Goal: Transaction & Acquisition: Purchase product/service

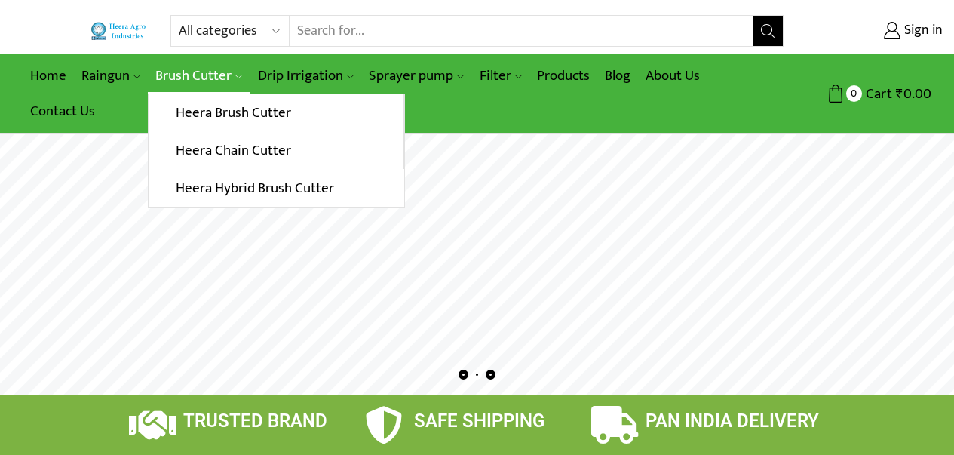
click at [207, 76] on link "Brush Cutter" at bounding box center [199, 75] width 102 height 35
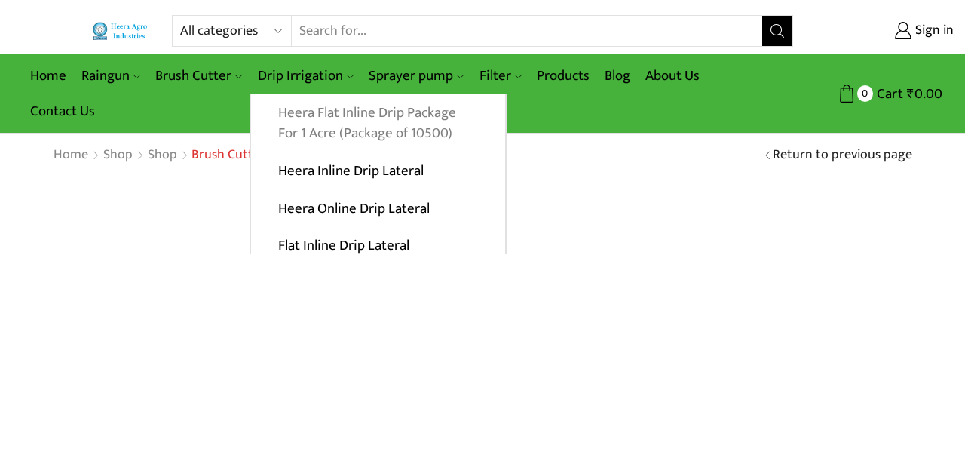
click at [384, 118] on link "Heera Flat Inline Drip Package For 1 Acre (Package of 10500)" at bounding box center [378, 123] width 254 height 58
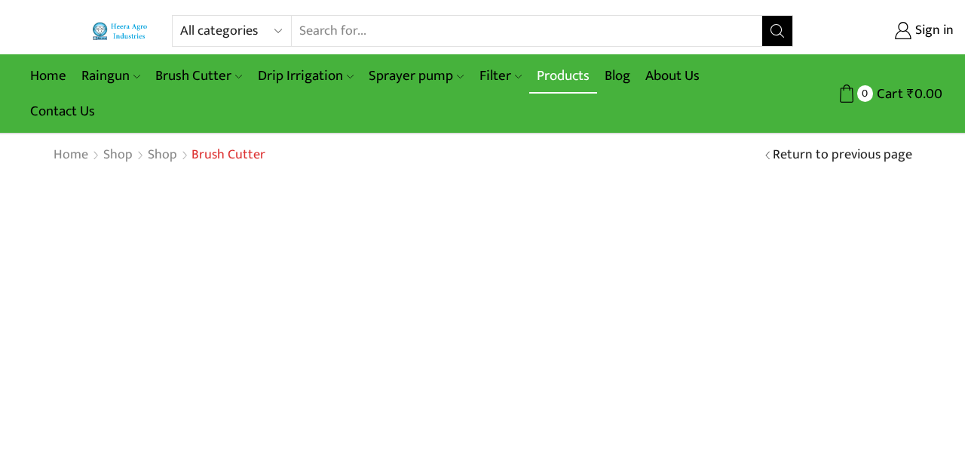
click at [565, 75] on link "Products" at bounding box center [563, 75] width 68 height 35
click at [567, 77] on link "Products" at bounding box center [563, 75] width 68 height 35
click at [809, 150] on link "Return to previous page" at bounding box center [842, 155] width 139 height 20
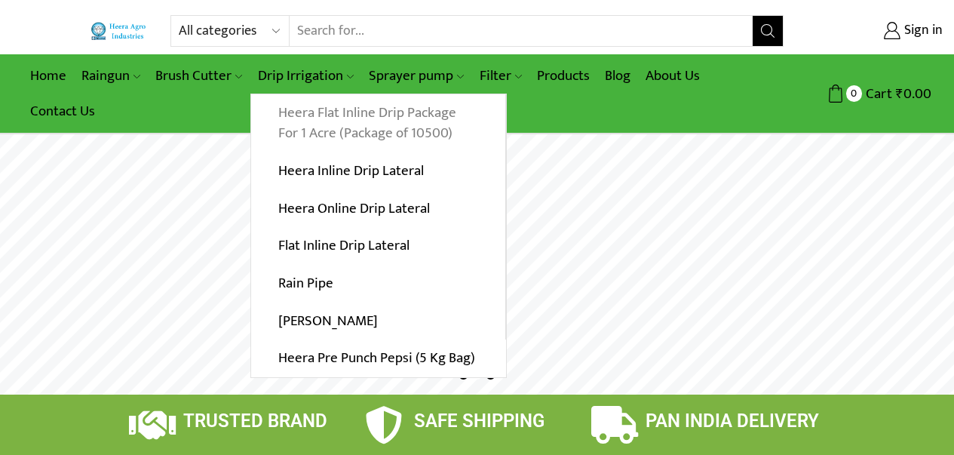
click at [348, 115] on link "Heera Flat Inline Drip Package For 1 Acre (Package of 10500)" at bounding box center [378, 123] width 254 height 58
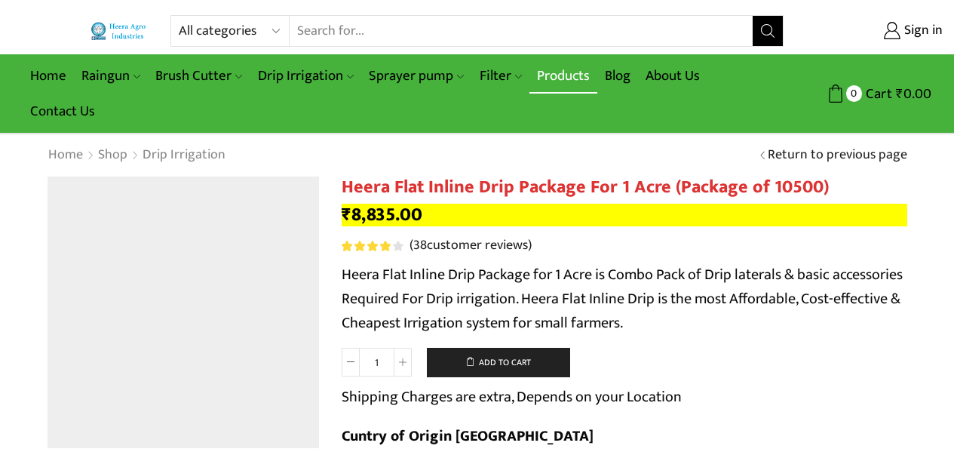
click at [563, 77] on link "Products" at bounding box center [563, 75] width 68 height 35
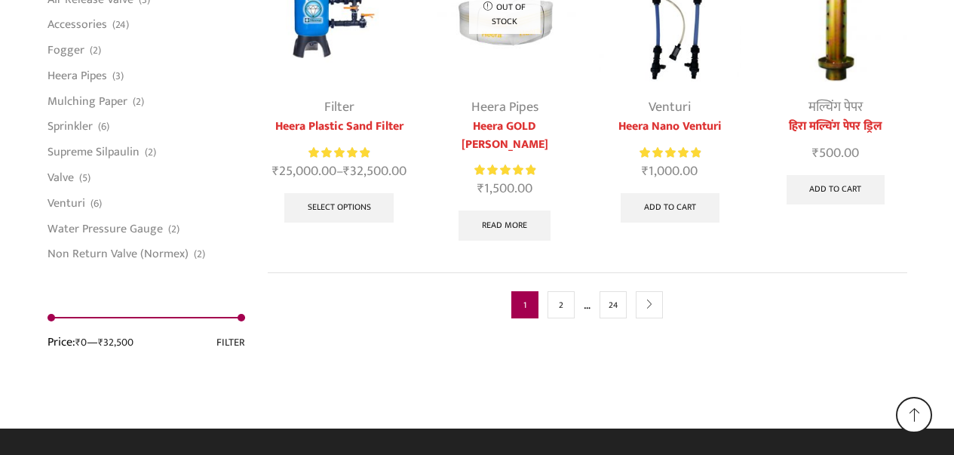
scroll to position [3995, 0]
click at [650, 309] on icon "next" at bounding box center [648, 304] width 9 height 9
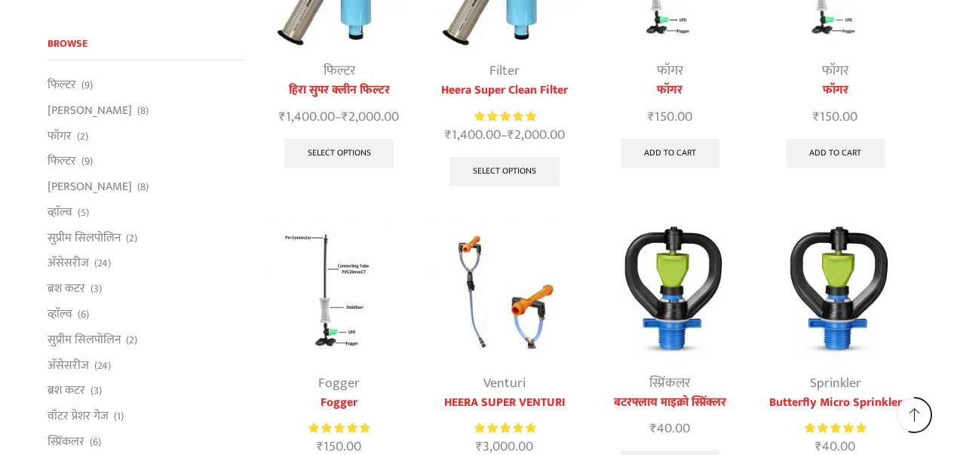
scroll to position [1960, 0]
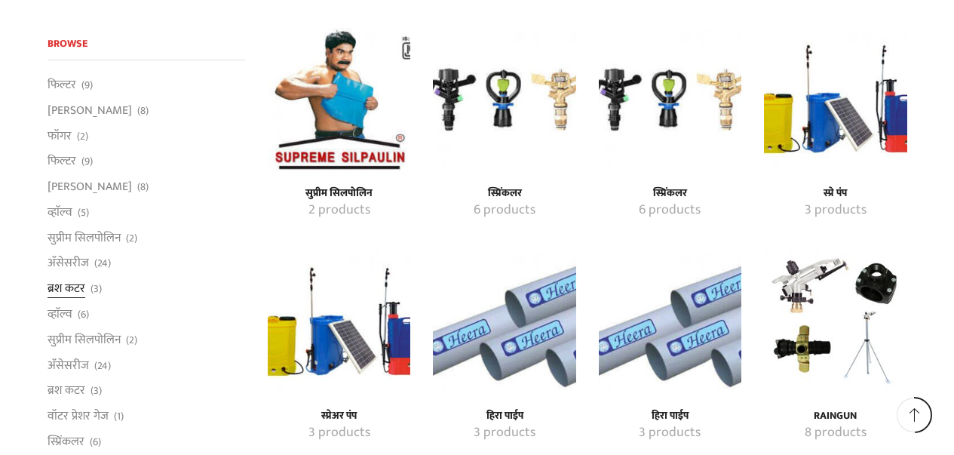
click at [65, 285] on link "ब्रश कटर" at bounding box center [66, 289] width 38 height 26
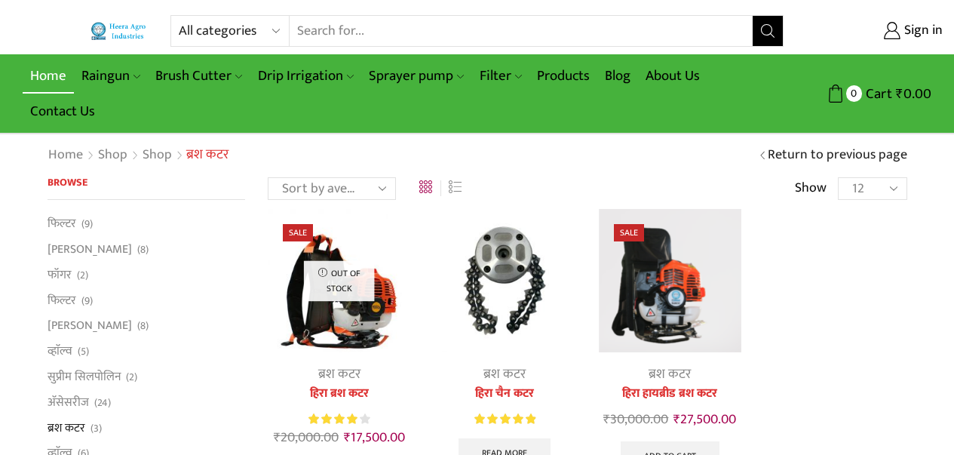
click at [54, 72] on link "Home" at bounding box center [48, 75] width 51 height 35
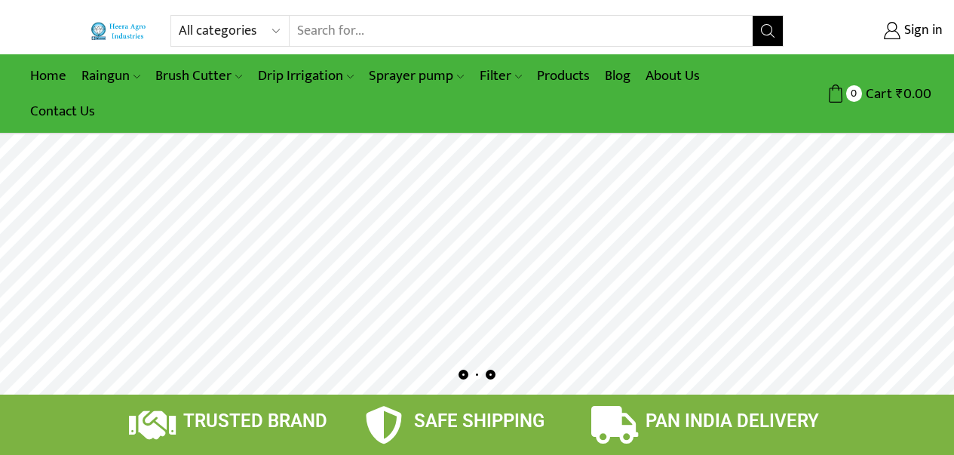
drag, startPoint x: 466, startPoint y: 31, endPoint x: 465, endPoint y: 40, distance: 9.1
click at [466, 31] on input "Search input" at bounding box center [520, 31] width 463 height 30
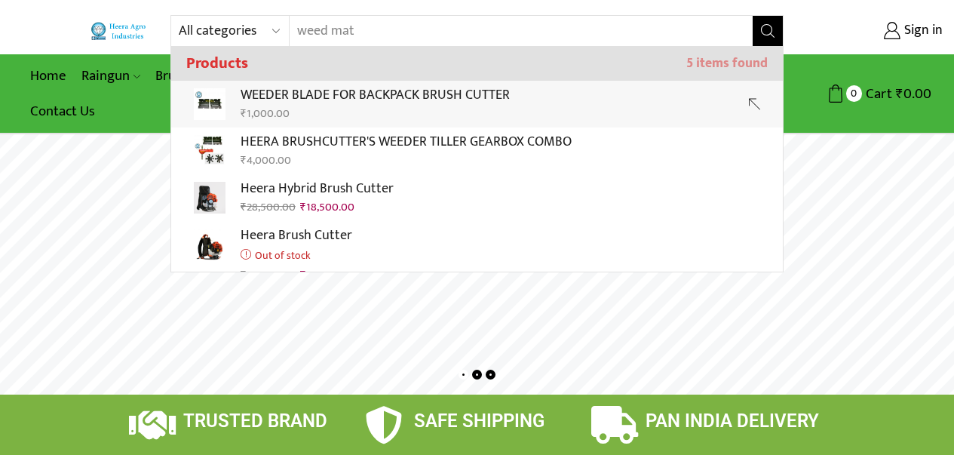
click at [417, 98] on p "WEEDER BLADE FOR BACKPACK BRUSH CUTTER" at bounding box center [374, 95] width 269 height 22
type input "WEEDER BLADE FOR BACKPACK BRUSH CUTTER"
